Goal: Task Accomplishment & Management: Complete application form

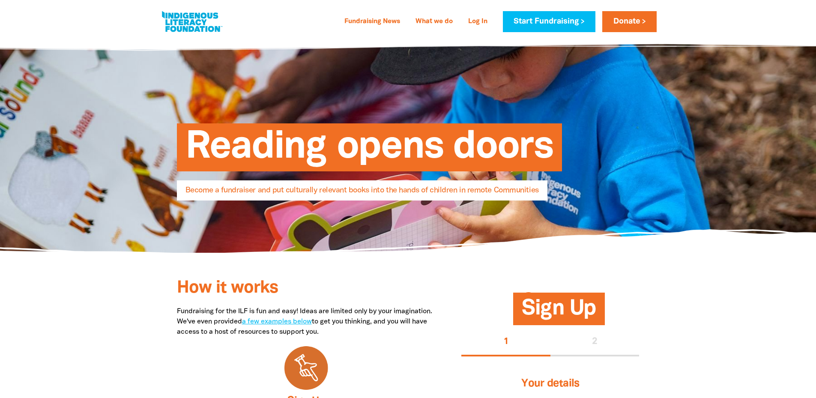
select select "AU"
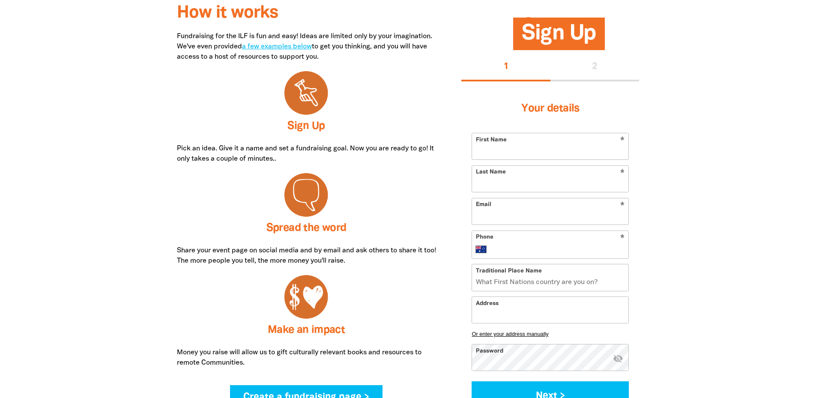
scroll to position [257, 0]
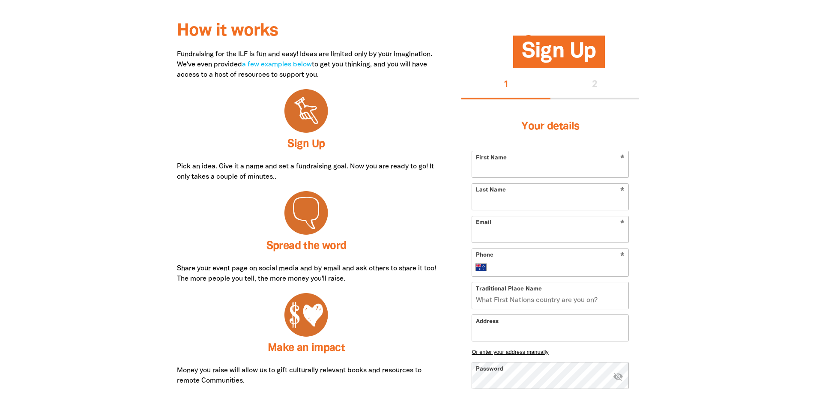
click at [505, 170] on input "First Name" at bounding box center [550, 164] width 156 height 26
type input "Ash"
type input "[PERSON_NAME]"
type input "[EMAIL_ADDRESS][PERSON_NAME][DOMAIN_NAME]"
type input "[PHONE_NUMBER]"
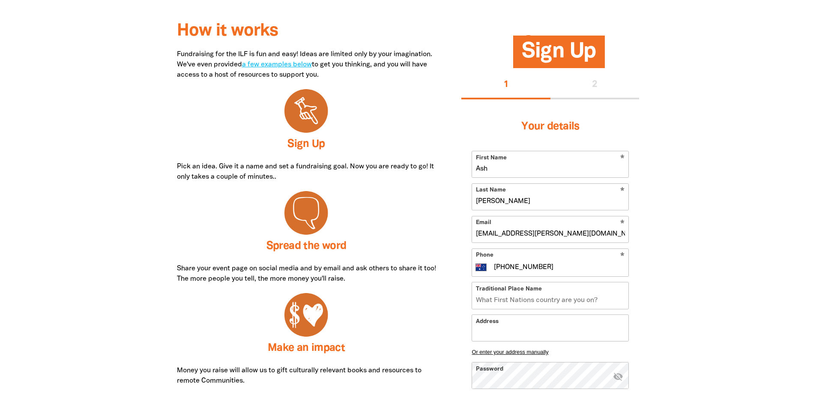
type input "[STREET_ADDRESS]"
click at [700, 236] on div at bounding box center [408, 335] width 816 height 610
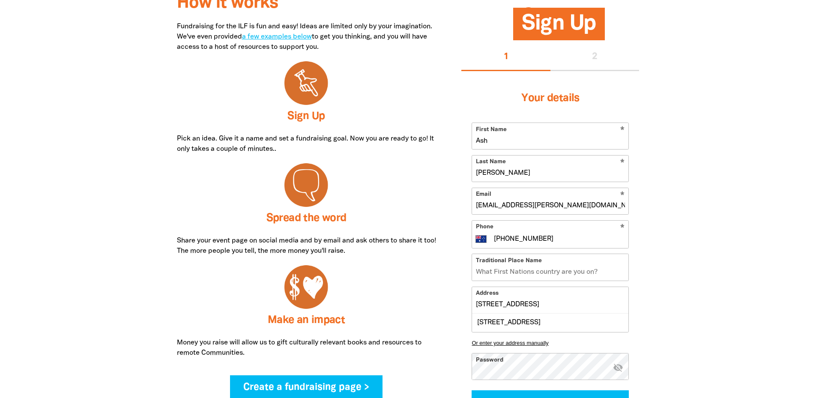
scroll to position [300, 0]
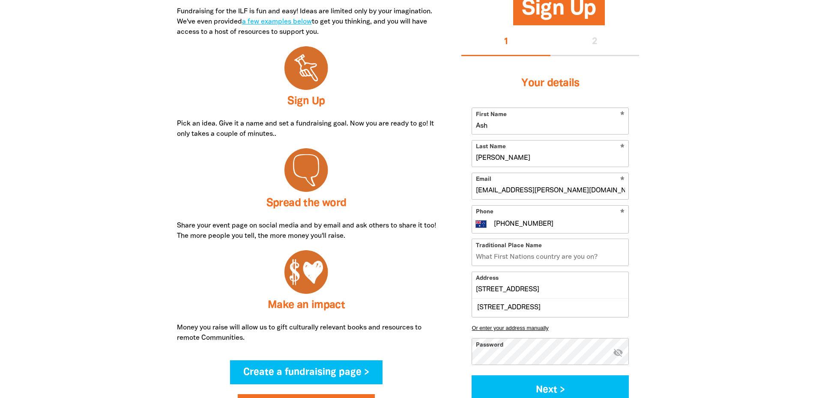
drag, startPoint x: 517, startPoint y: 223, endPoint x: 511, endPoint y: 223, distance: 5.6
click at [511, 223] on input "[PHONE_NUMBER]" at bounding box center [559, 224] width 132 height 10
type input "[PHONE_NUMBER]"
click at [683, 239] on div at bounding box center [408, 293] width 816 height 610
click at [555, 253] on input "Traditional Place Name" at bounding box center [550, 252] width 156 height 26
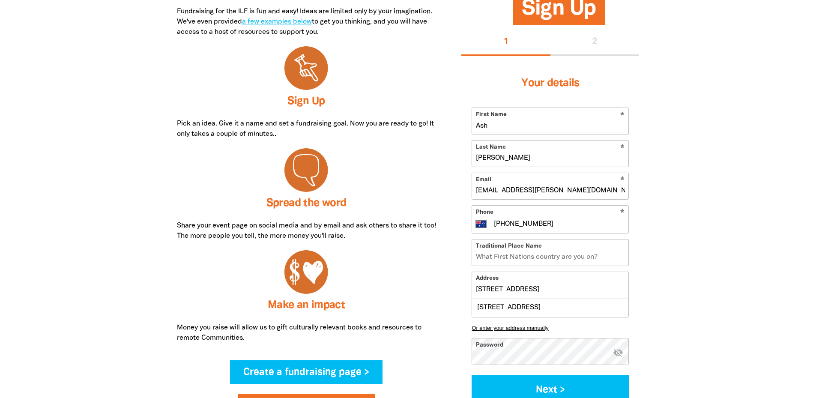
click at [510, 262] on input "Traditional Place Name" at bounding box center [550, 252] width 156 height 26
type input "Naarm"
click at [528, 283] on input "[STREET_ADDRESS]" at bounding box center [550, 285] width 156 height 26
click at [545, 289] on input "[STREET_ADDRESS]" at bounding box center [550, 285] width 156 height 26
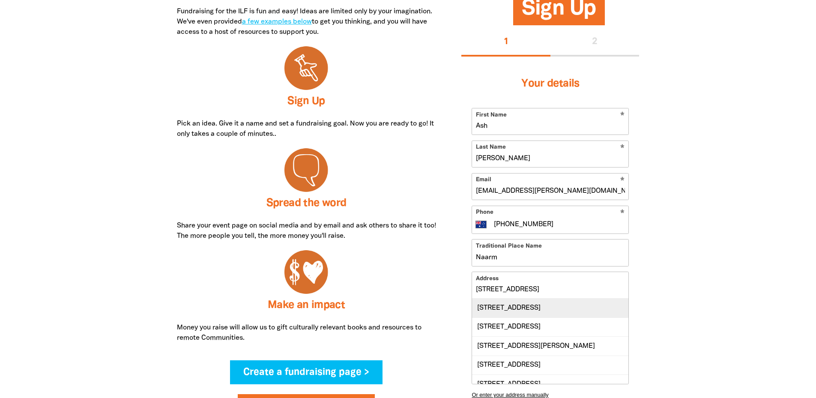
click at [548, 310] on div "[STREET_ADDRESS]" at bounding box center [550, 307] width 156 height 18
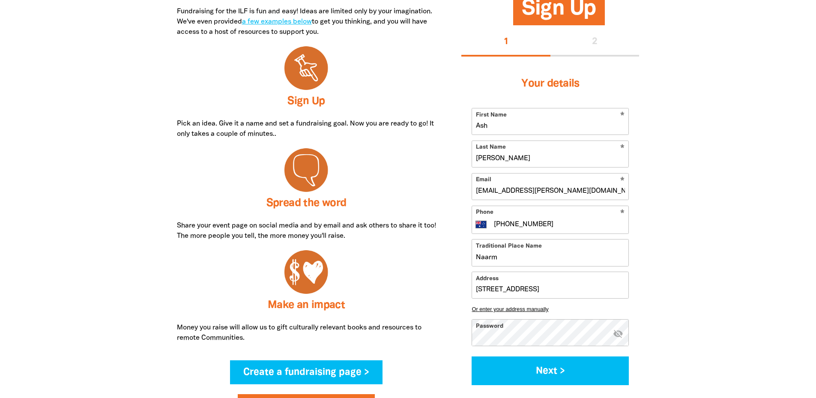
type input "[STREET_ADDRESS]"
click at [643, 308] on div "Sign Up 1 2 Your details * First Name Ash * Last Name [PERSON_NAME] * Email [EM…" at bounding box center [549, 195] width 203 height 399
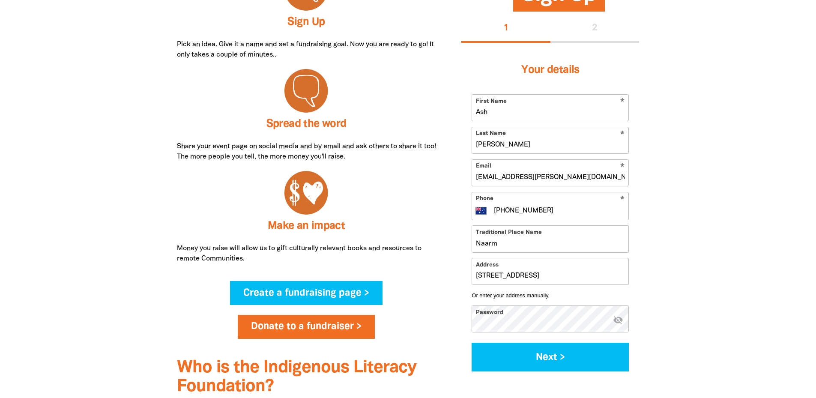
scroll to position [385, 0]
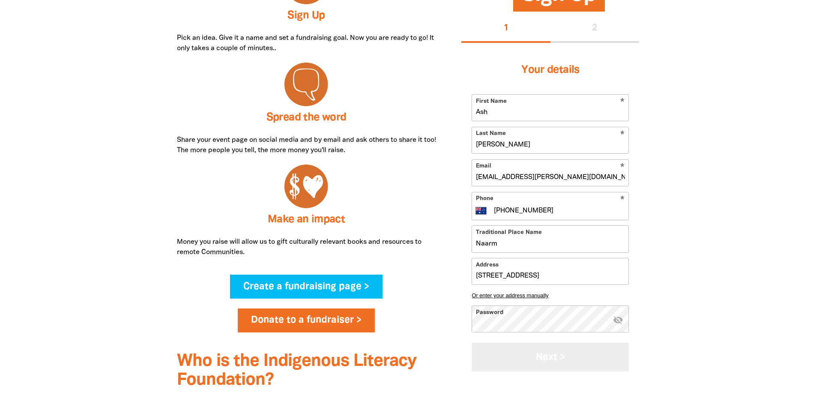
click at [524, 352] on button "Next >" at bounding box center [549, 357] width 157 height 29
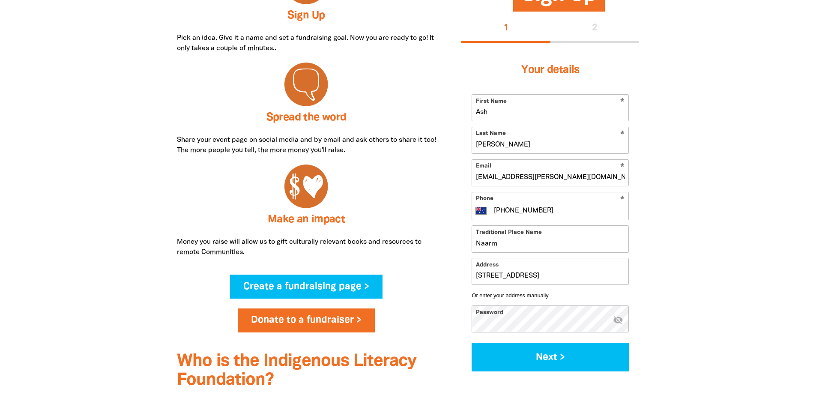
select select "No"
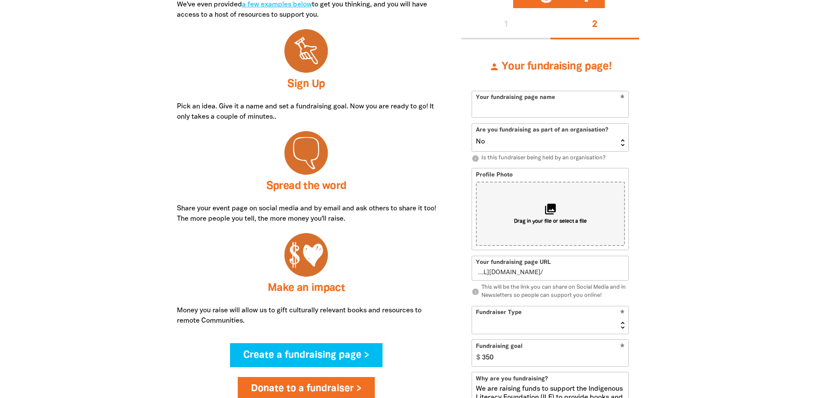
scroll to position [316, 0]
click at [569, 101] on input "Your fundraising page name" at bounding box center [550, 105] width 156 height 26
type input "Lis"
type input "l"
type input "[PERSON_NAME]"
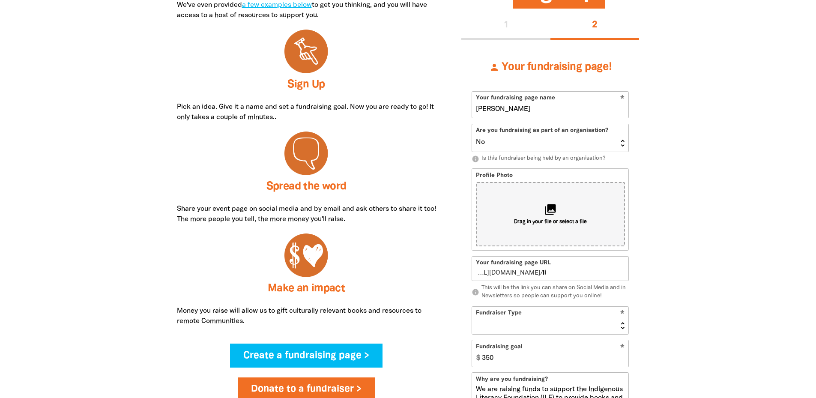
type input "lis"
type input "[PERSON_NAME][GEOGRAPHIC_DATA]"
type input "lisabellearhouse"
type input "[PERSON_NAME][GEOGRAPHIC_DATA]"
click at [537, 140] on select "Yes No" at bounding box center [550, 137] width 156 height 27
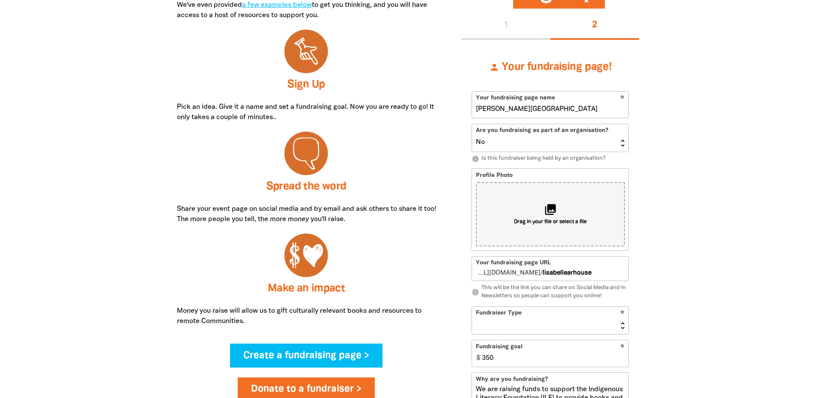
select select "Yes"
click at [472, 124] on select "Yes No" at bounding box center [550, 137] width 156 height 27
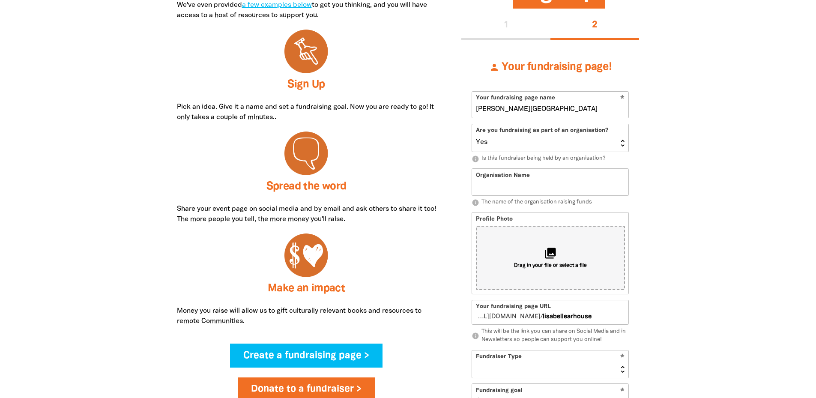
click at [708, 171] on div at bounding box center [408, 323] width 816 height 704
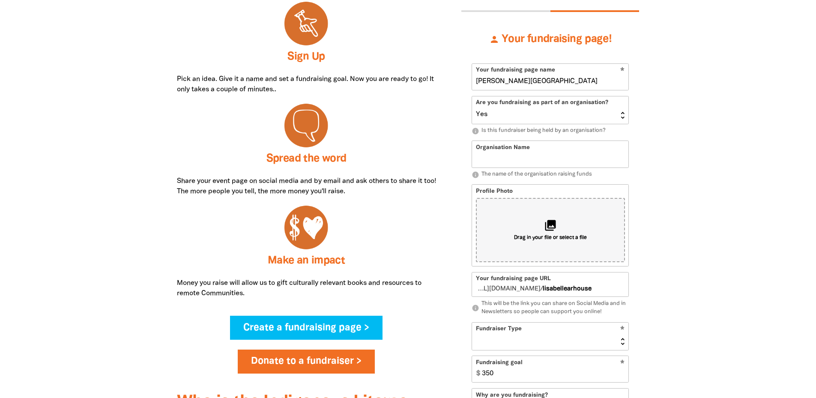
scroll to position [359, 0]
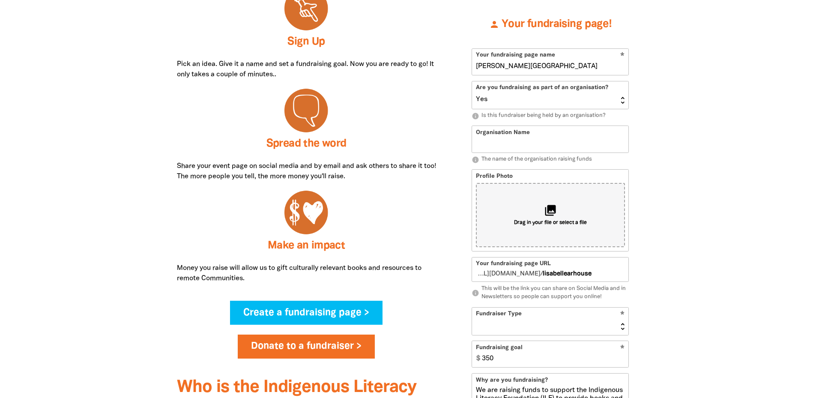
click at [486, 126] on input "Organisation Name" at bounding box center [550, 139] width 156 height 26
type input "[PERSON_NAME][GEOGRAPHIC_DATA]"
click at [700, 176] on div at bounding box center [408, 280] width 816 height 704
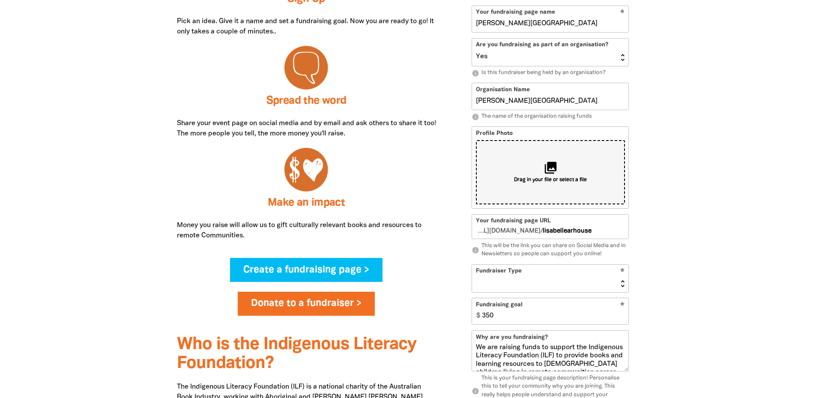
click at [548, 173] on icon "collections" at bounding box center [550, 167] width 14 height 14
click at [537, 280] on select "Event Activity Donations Instead of Gifts Business School or Library In Memoriam" at bounding box center [550, 278] width 156 height 27
select select "Event"
click at [472, 265] on select "Event Activity Donations Instead of Gifts Business School or Library In Memoriam" at bounding box center [550, 278] width 156 height 27
click at [646, 304] on div "Sign Up 1 2 person Your fundraising page! * Your fundraising page name [PERSON_…" at bounding box center [549, 237] width 203 height 687
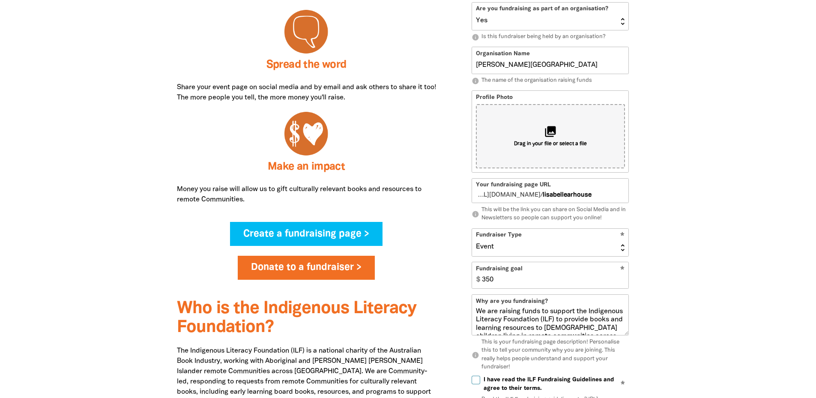
scroll to position [488, 0]
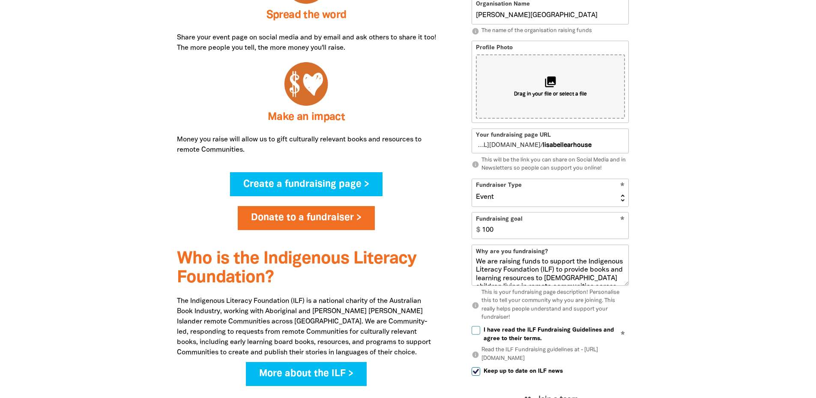
type input "100"
click at [762, 243] on div at bounding box center [408, 152] width 816 height 704
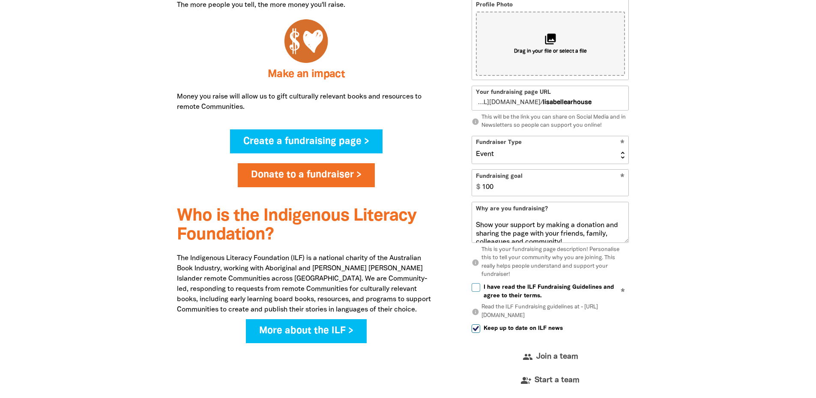
scroll to position [50, 0]
drag, startPoint x: 475, startPoint y: 217, endPoint x: 597, endPoint y: 244, distance: 124.8
click at [597, 244] on div "Why are you fundraising? We are raising funds to support the Indigenous Literac…" at bounding box center [549, 240] width 157 height 77
type textarea "We are raising funds to support the Indigenous Literacy Foundation (ILF) to pro…"
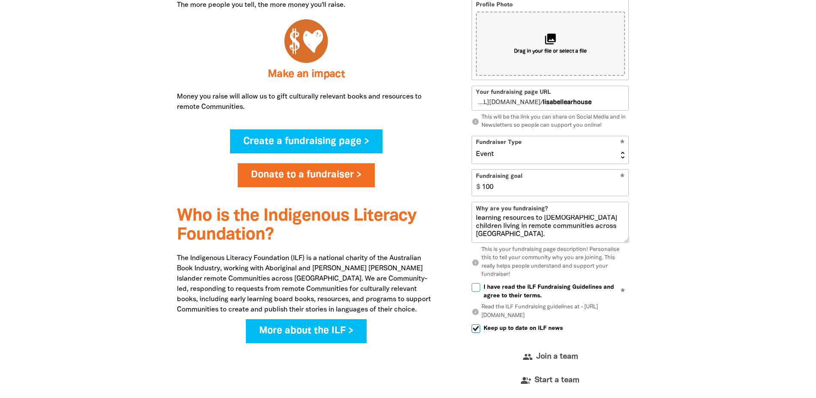
click at [663, 240] on div "How it works Fundraising for the ILF is fun and easy! Ideas are limited only by…" at bounding box center [408, 109] width 514 height 704
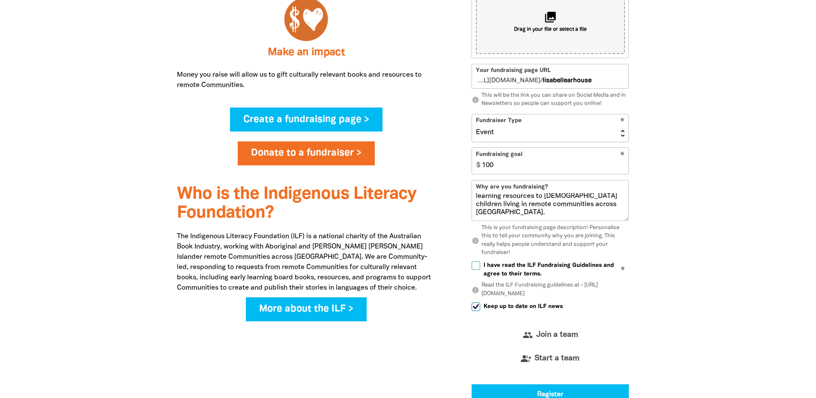
scroll to position [573, 0]
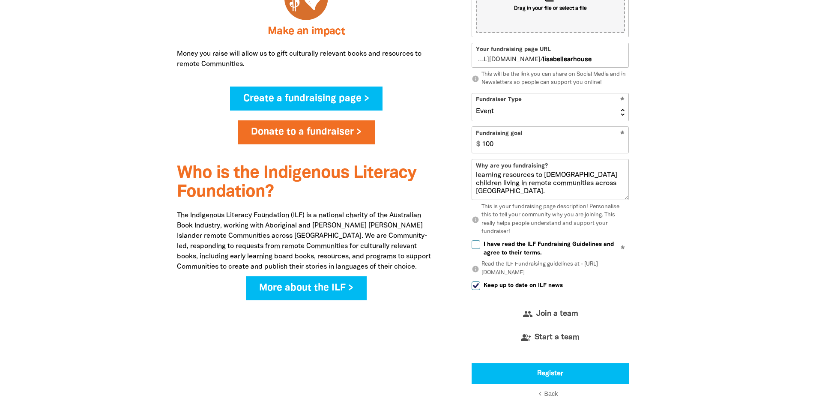
click at [474, 245] on input "I have read the ILF Fundraising Guidelines and agree to their terms." at bounding box center [475, 244] width 9 height 9
checkbox input "true"
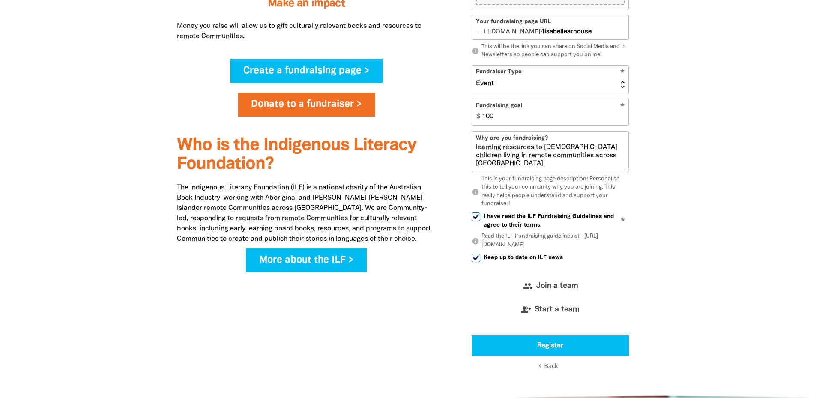
scroll to position [616, 0]
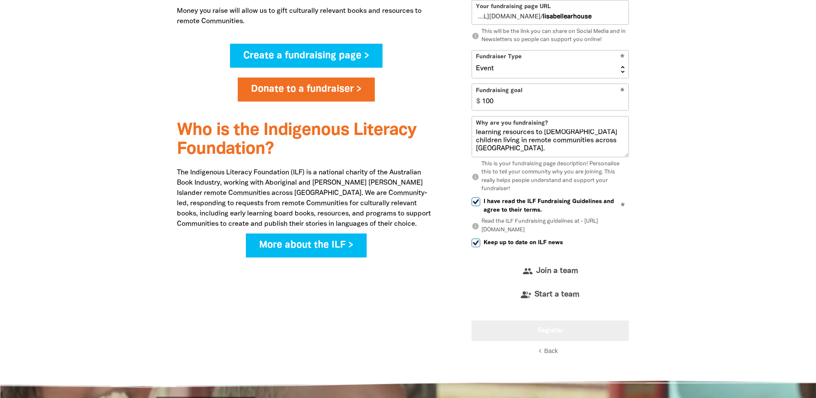
click at [528, 334] on button "Register" at bounding box center [549, 330] width 157 height 21
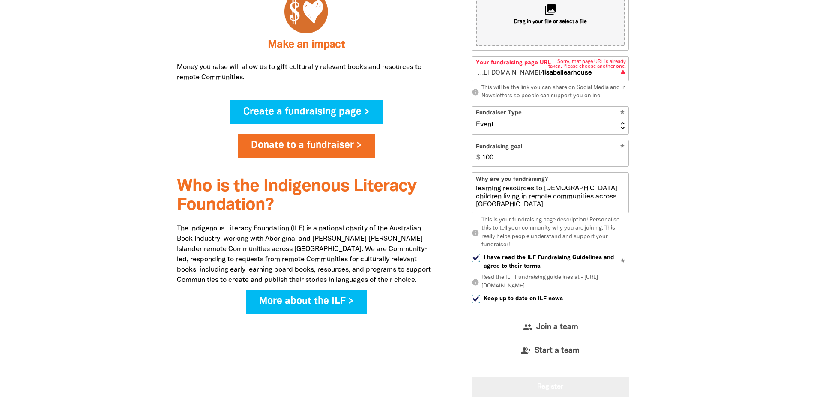
scroll to position [476, 0]
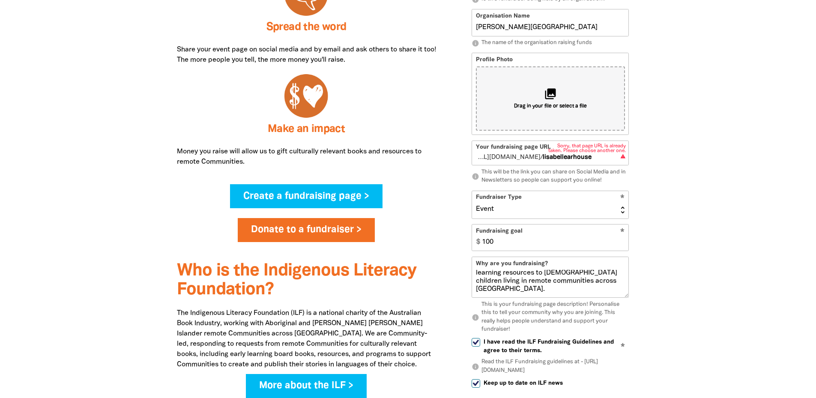
click at [591, 160] on input "lisabellearhouse" at bounding box center [586, 153] width 86 height 24
click at [675, 211] on div at bounding box center [408, 164] width 816 height 704
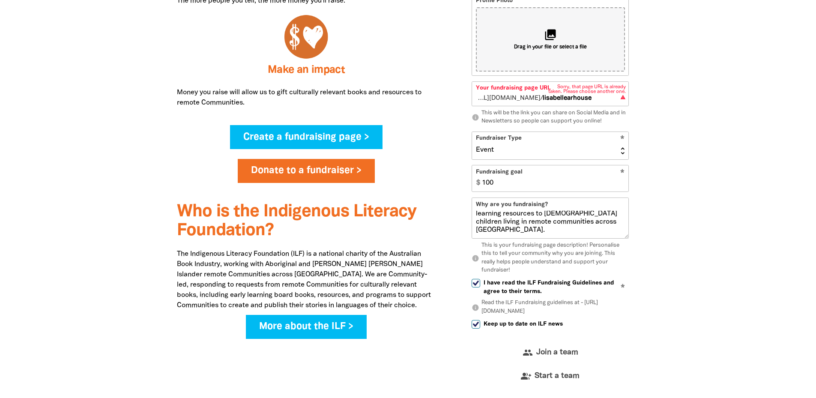
scroll to position [514, 0]
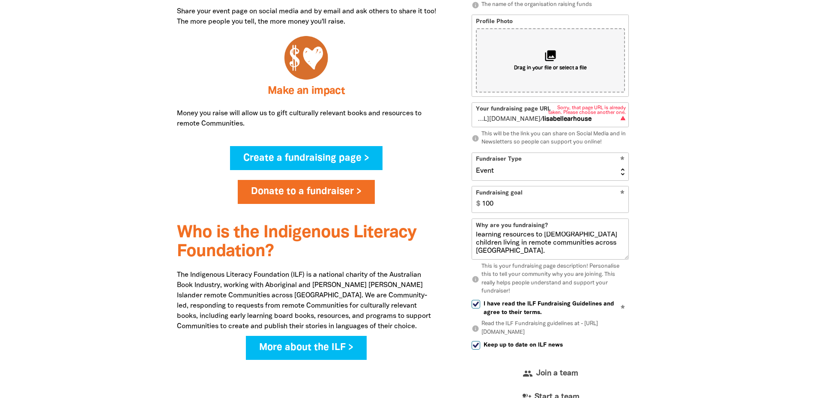
click at [601, 122] on input "lisabellearhouse" at bounding box center [586, 115] width 86 height 24
click at [662, 146] on div "How it works Fundraising for the ILF is fun and easy! Ideas are limited only by…" at bounding box center [408, 125] width 514 height 704
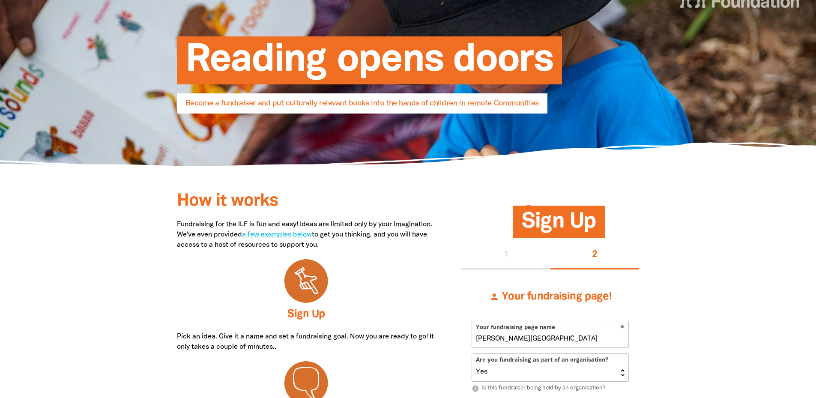
scroll to position [0, 0]
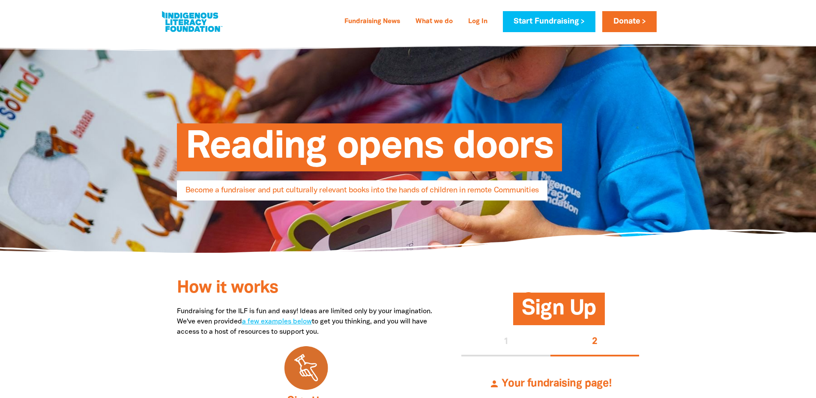
select select "No"
select select "AU"
click at [473, 20] on link "Log In" at bounding box center [478, 22] width 30 height 14
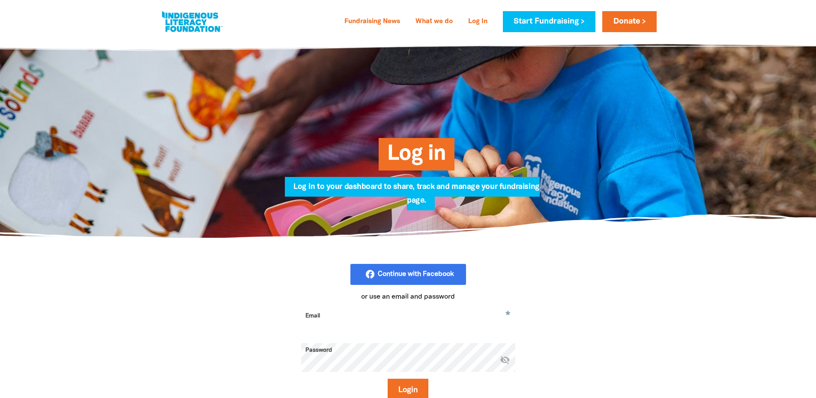
click at [335, 331] on input "Email" at bounding box center [408, 322] width 214 height 27
type input "lisabellearhouse@unimelb.edu.au"
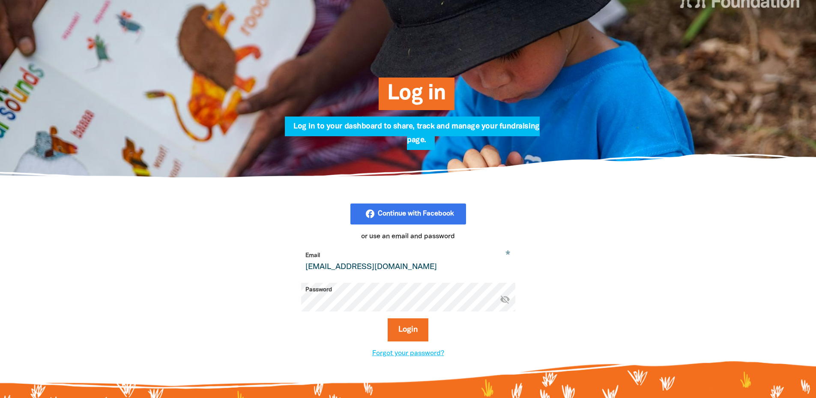
scroll to position [171, 0]
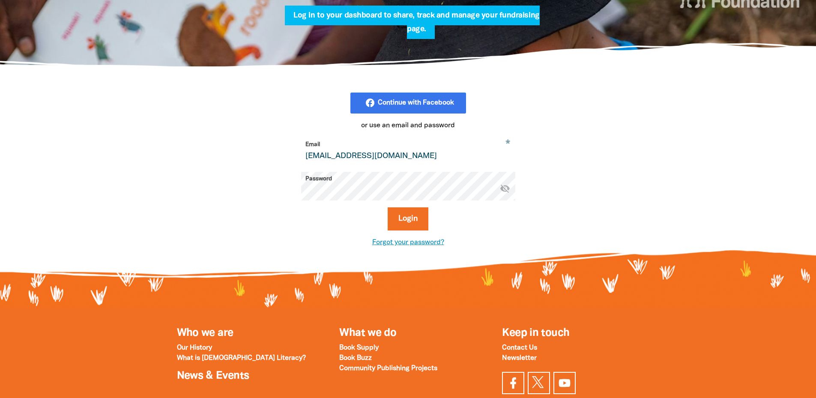
click at [397, 241] on link "Forgot your password?" at bounding box center [408, 242] width 72 height 6
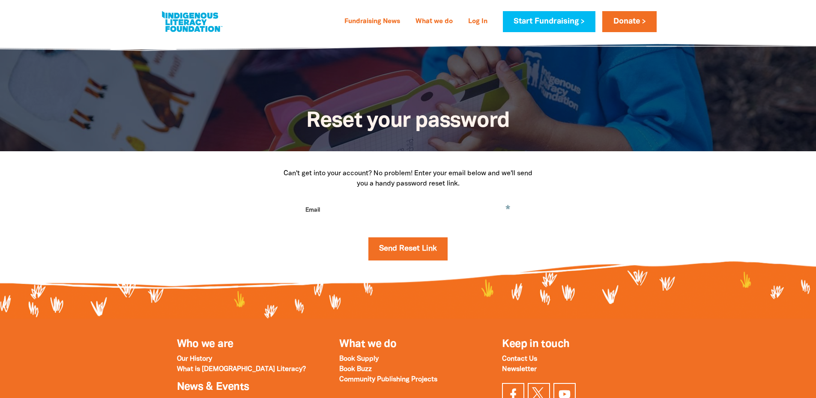
click at [341, 204] on input "Email" at bounding box center [408, 216] width 214 height 27
type input "lisabellearhouse@unimelb.edu.au"
click at [401, 253] on button "Send Reset Link" at bounding box center [407, 248] width 79 height 23
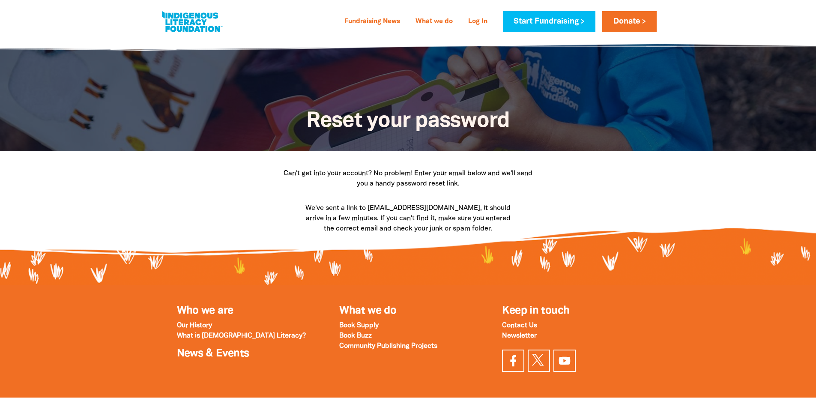
click at [94, 212] on div at bounding box center [408, 201] width 816 height 100
drag, startPoint x: 370, startPoint y: 211, endPoint x: 478, endPoint y: 203, distance: 108.6
click at [478, 203] on p "We've sent a link to lisabellearhouse@unimelb.edu.au, it should arrive in a few…" at bounding box center [408, 218] width 214 height 31
click at [406, 213] on p "We've sent a link to lisabellearhouse@unimelb.edu.au, it should arrive in a few…" at bounding box center [408, 218] width 214 height 31
click at [360, 185] on p "Can't get into your account? No problem! Enter your email below and we'll send …" at bounding box center [408, 178] width 257 height 21
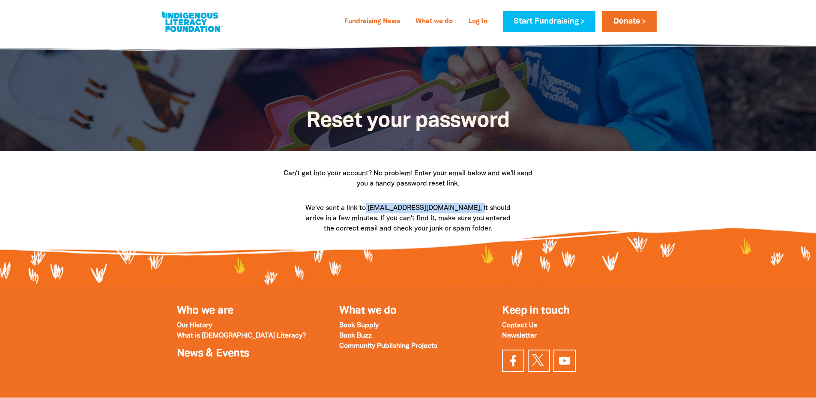
drag, startPoint x: 370, startPoint y: 211, endPoint x: 476, endPoint y: 211, distance: 106.2
click at [476, 211] on p "We've sent a link to lisabellearhouse@unimelb.edu.au, it should arrive in a few…" at bounding box center [408, 218] width 214 height 31
click at [516, 209] on div "We've sent a link to lisabellearhouse@unimelb.edu.au, it should arrive in a few…" at bounding box center [408, 218] width 257 height 31
